Goal: Use online tool/utility: Utilize a website feature to perform a specific function

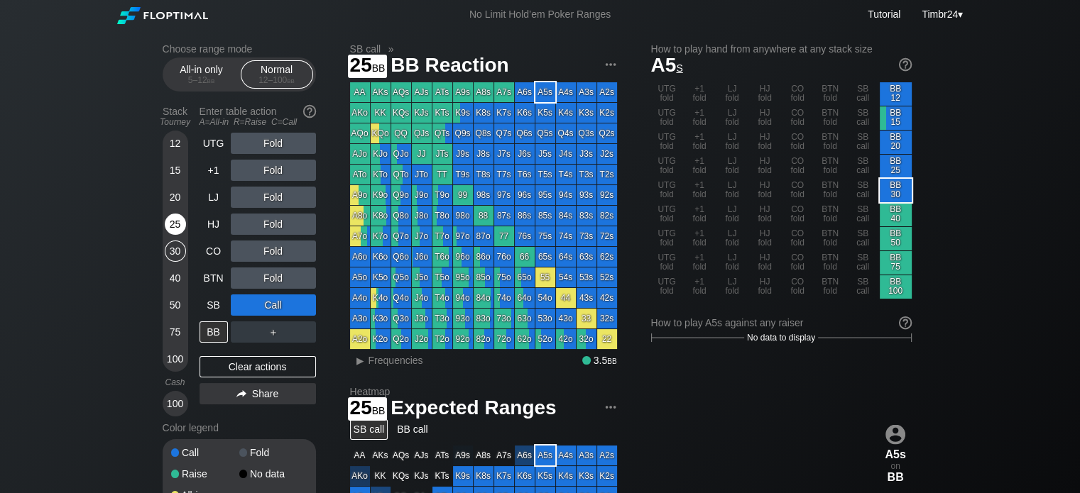
click at [171, 221] on div "25" at bounding box center [175, 224] width 21 height 21
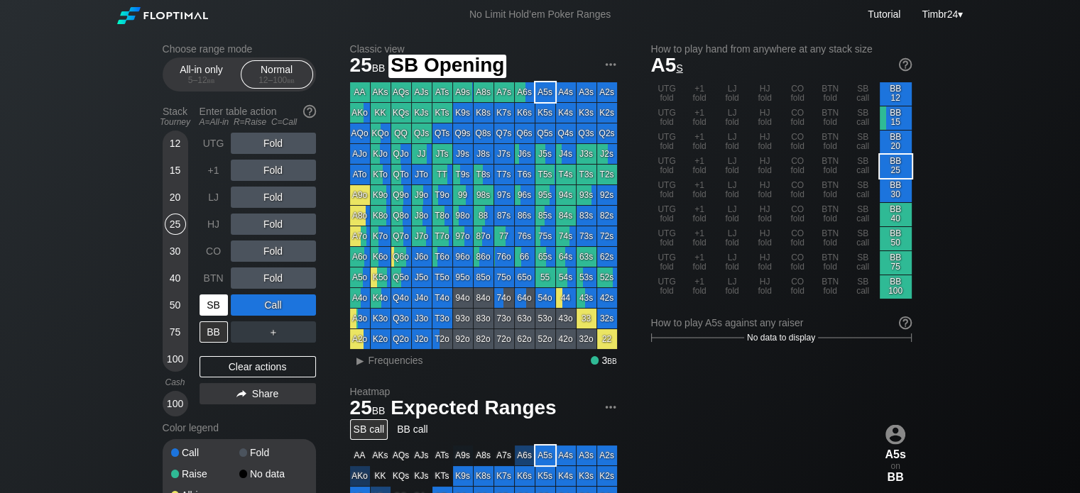
click at [199, 310] on div "SB" at bounding box center [213, 305] width 28 height 21
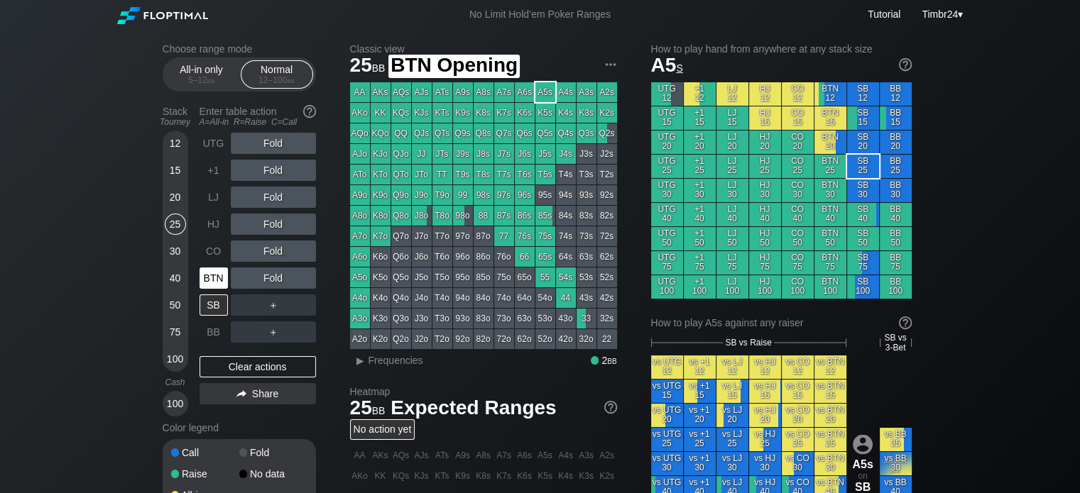
click at [204, 275] on div "BTN" at bounding box center [213, 278] width 28 height 21
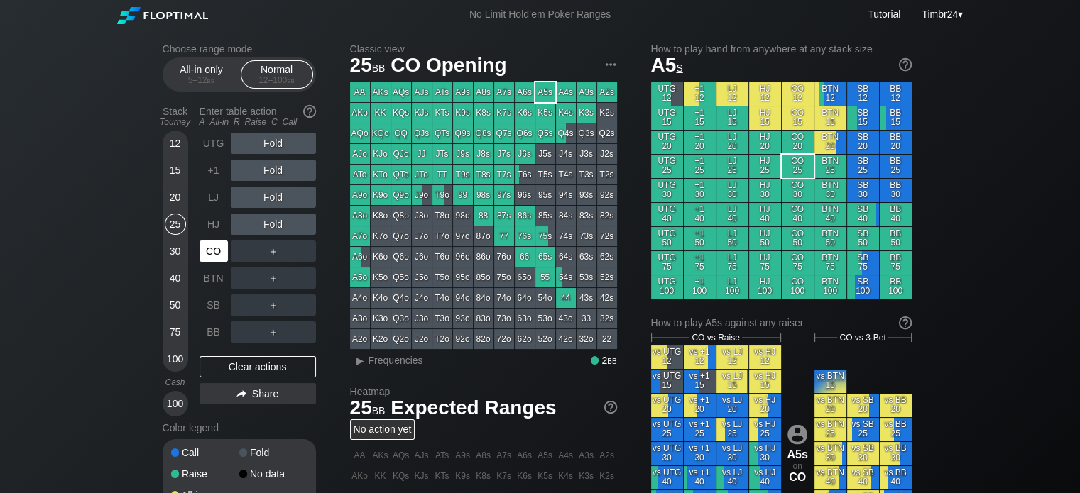
click at [214, 253] on div "CO" at bounding box center [213, 251] width 28 height 21
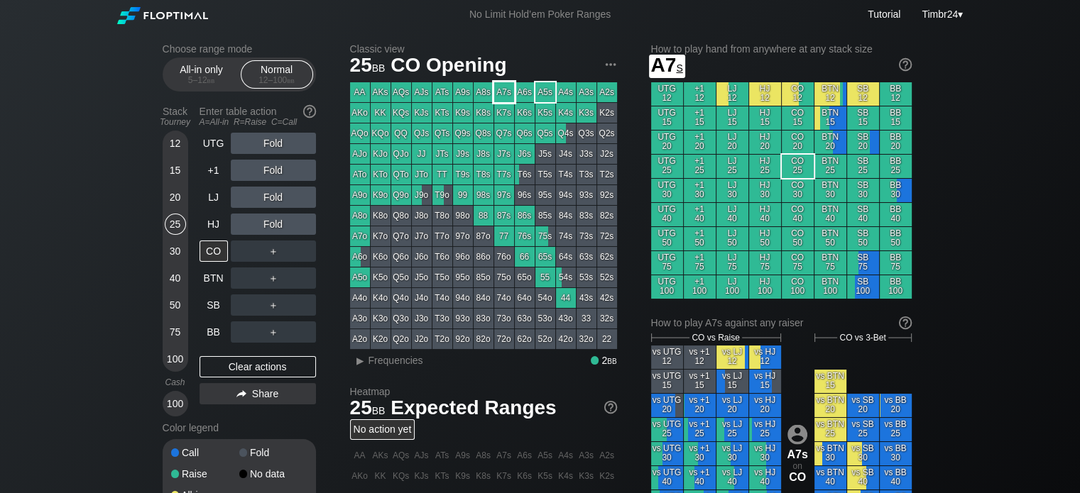
click at [503, 95] on div "A7s" at bounding box center [504, 92] width 20 height 20
click at [270, 224] on div "R ✕" at bounding box center [273, 224] width 28 height 21
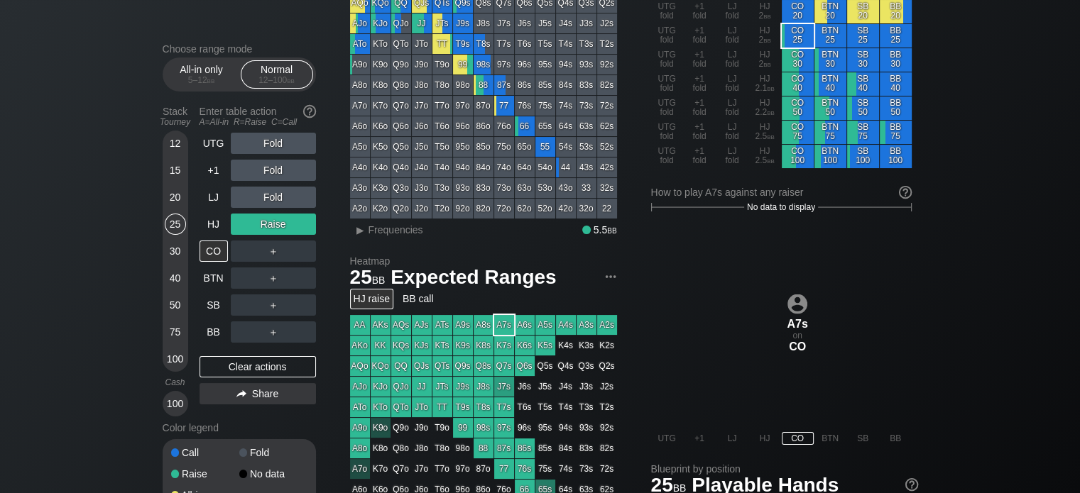
scroll to position [213, 0]
